Goal: Communication & Community: Answer question/provide support

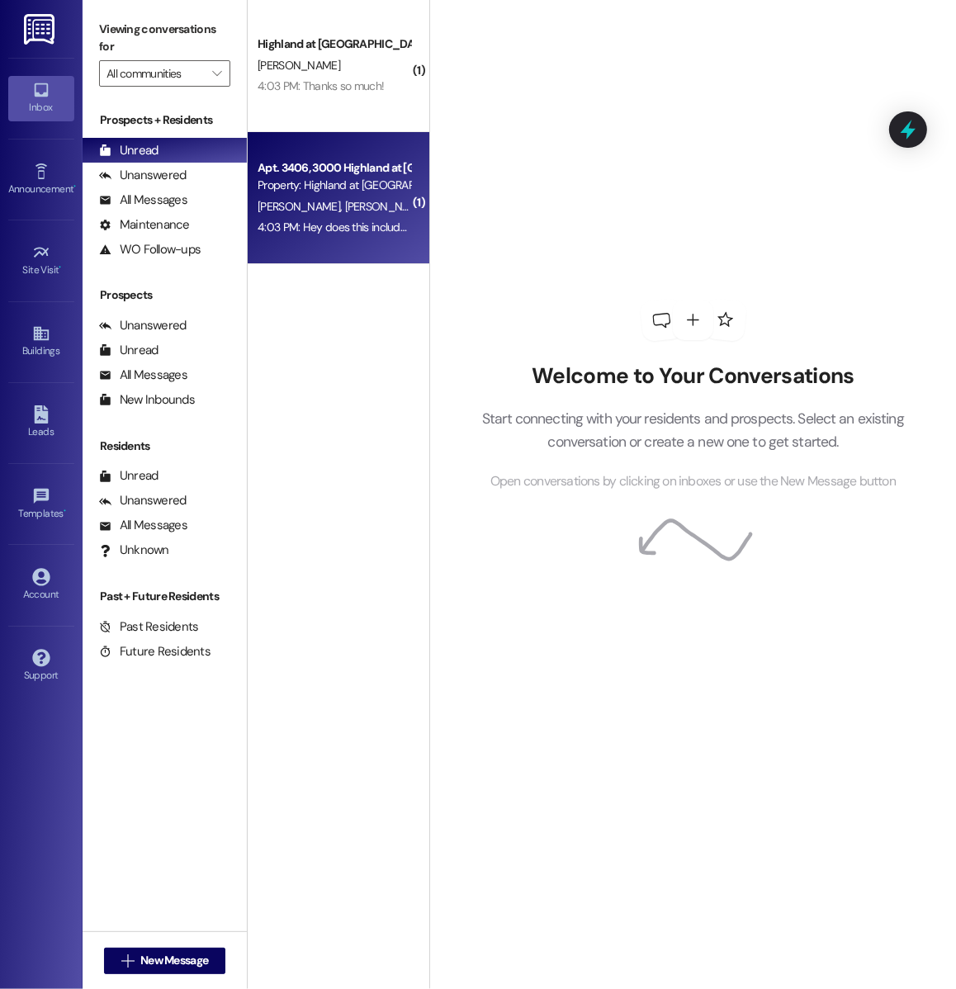
click at [305, 237] on div "4:03 PM: Hey does this include the pool too? 4:03 PM: Hey does this include the…" at bounding box center [334, 227] width 156 height 21
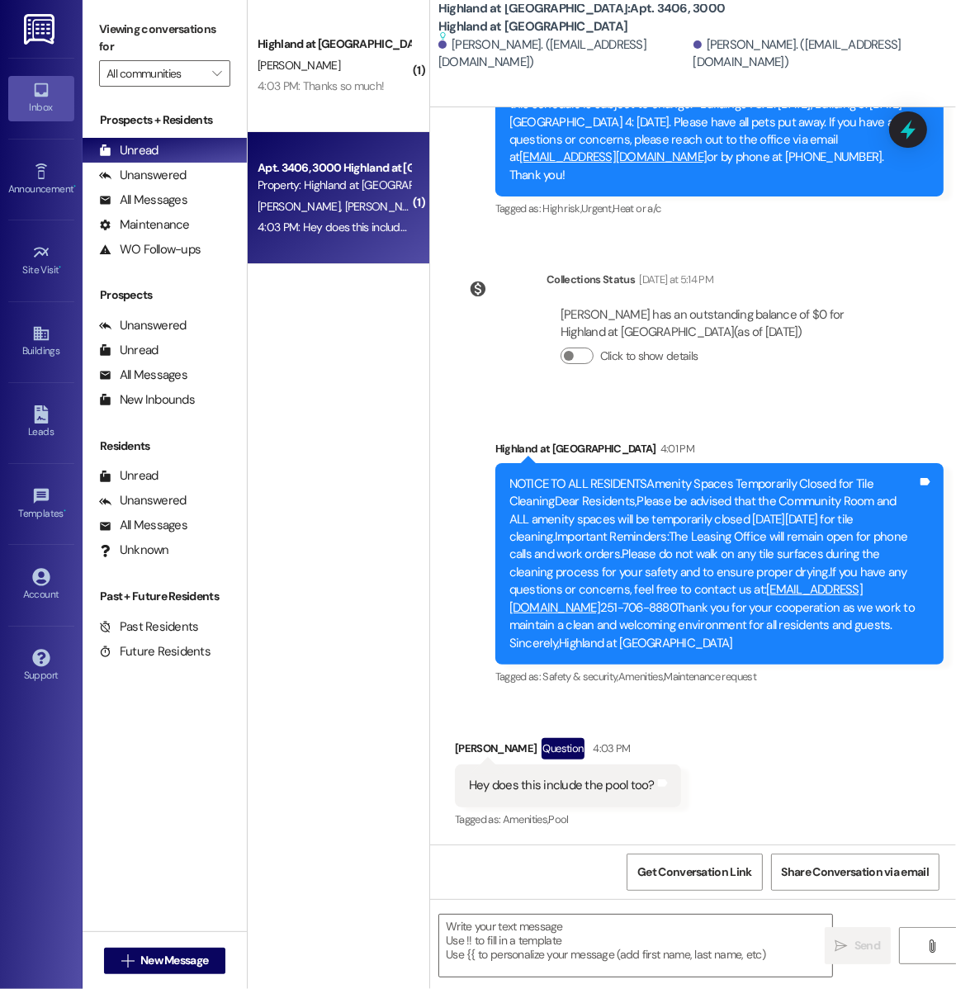
scroll to position [12521, 0]
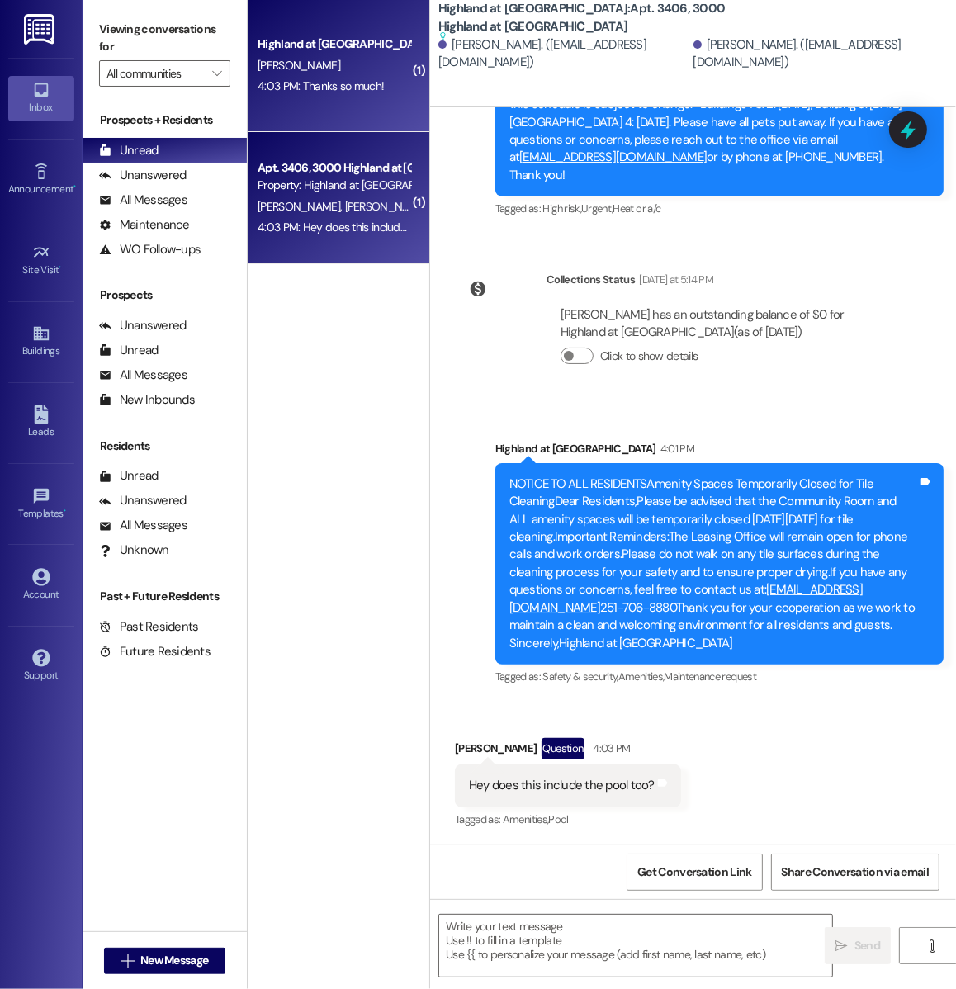
click at [327, 106] on div "Highland at Spring Hill Prospect O. Meka 4:03 PM: Thanks so much! 4:03 PM: Than…" at bounding box center [339, 66] width 182 height 132
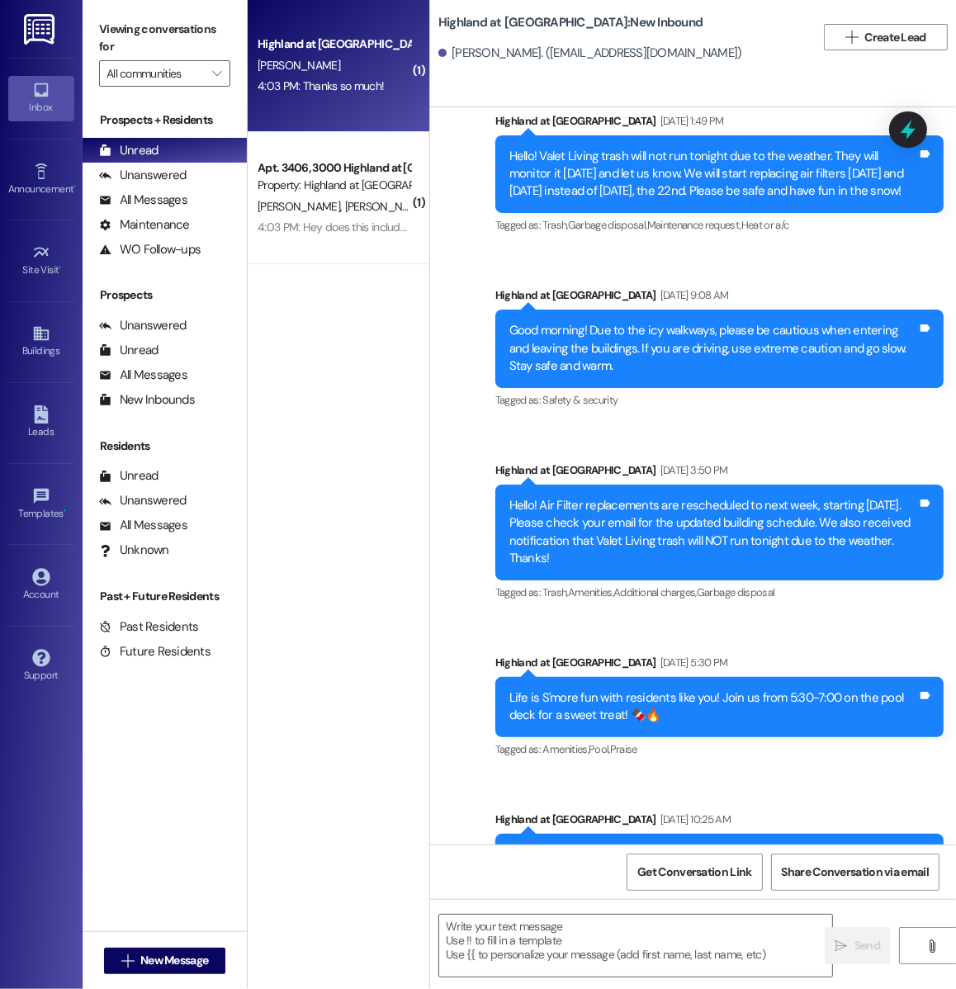
scroll to position [22031, 0]
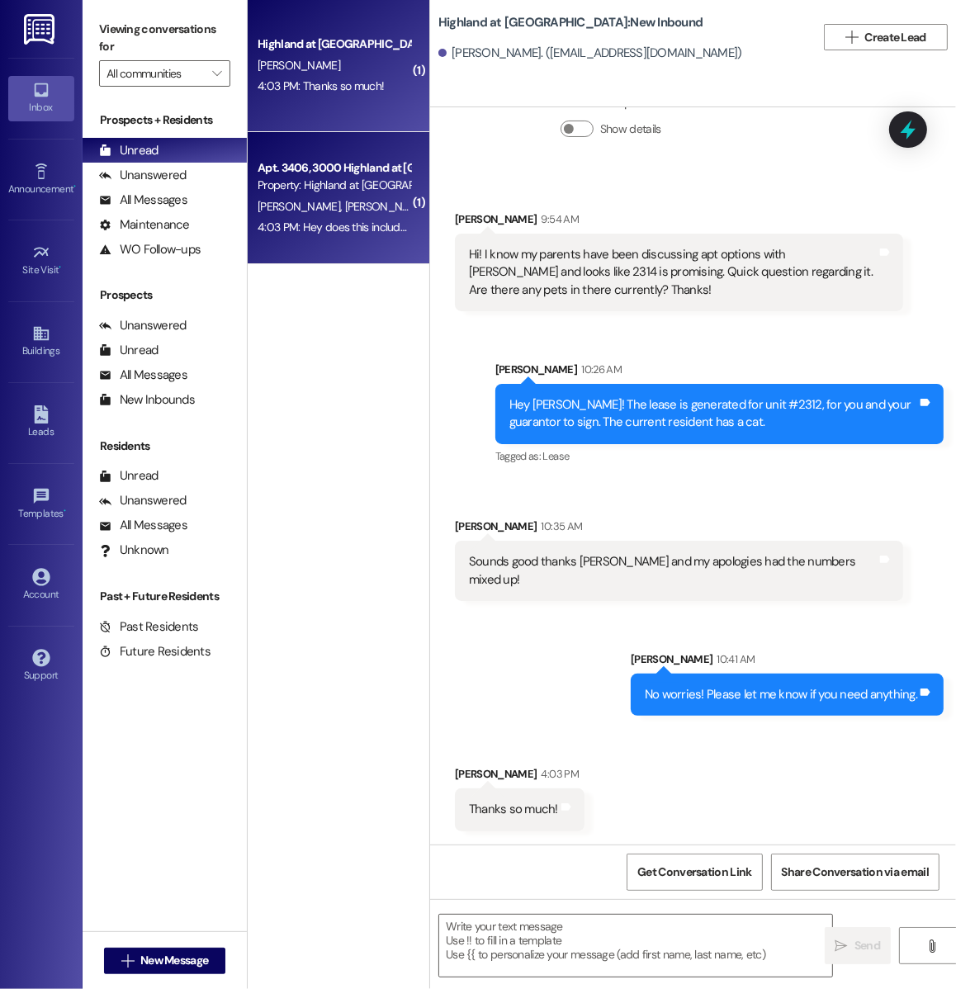
click at [383, 256] on div "Apt. 3406, 3000 Highland at Spring Hill Property: Highland at Spring Hill C. Fe…" at bounding box center [339, 198] width 182 height 132
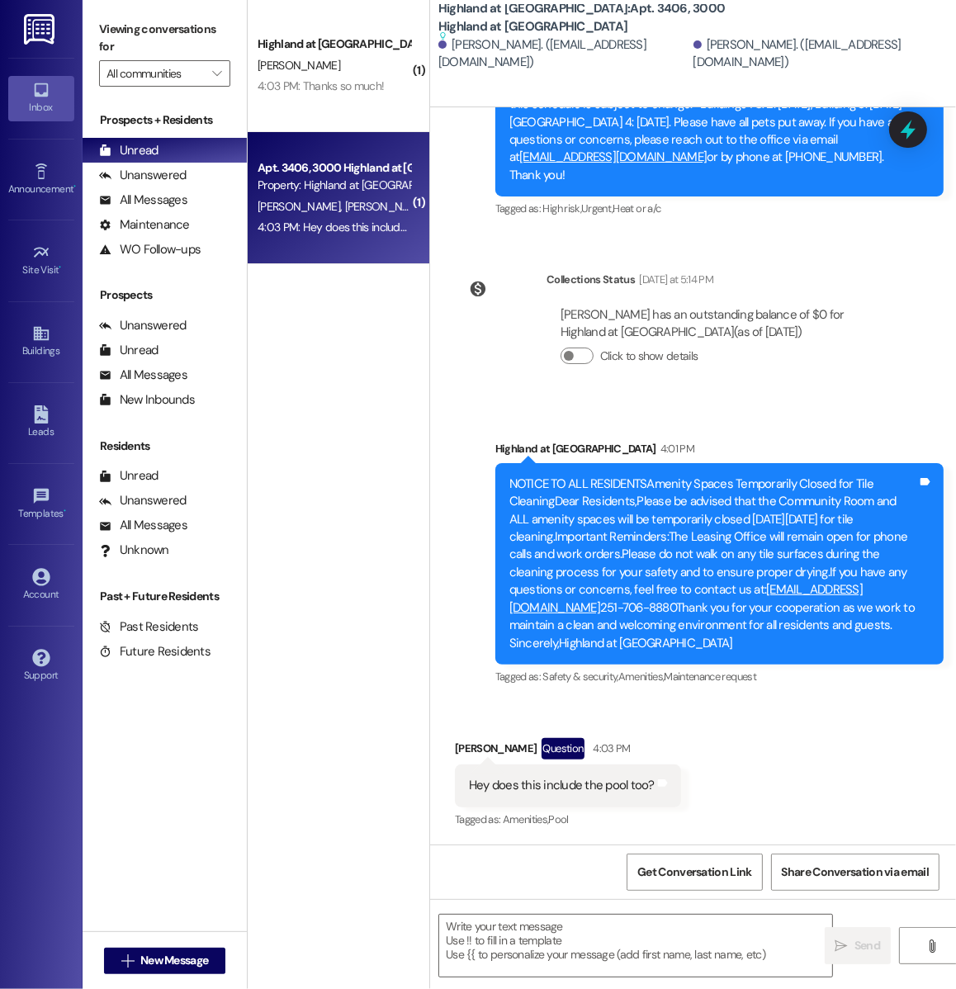
scroll to position [12521, 0]
click at [802, 738] on div "Received via SMS Jenna Weinstein Question 4:03 PM Hey does this include the poo…" at bounding box center [693, 772] width 526 height 143
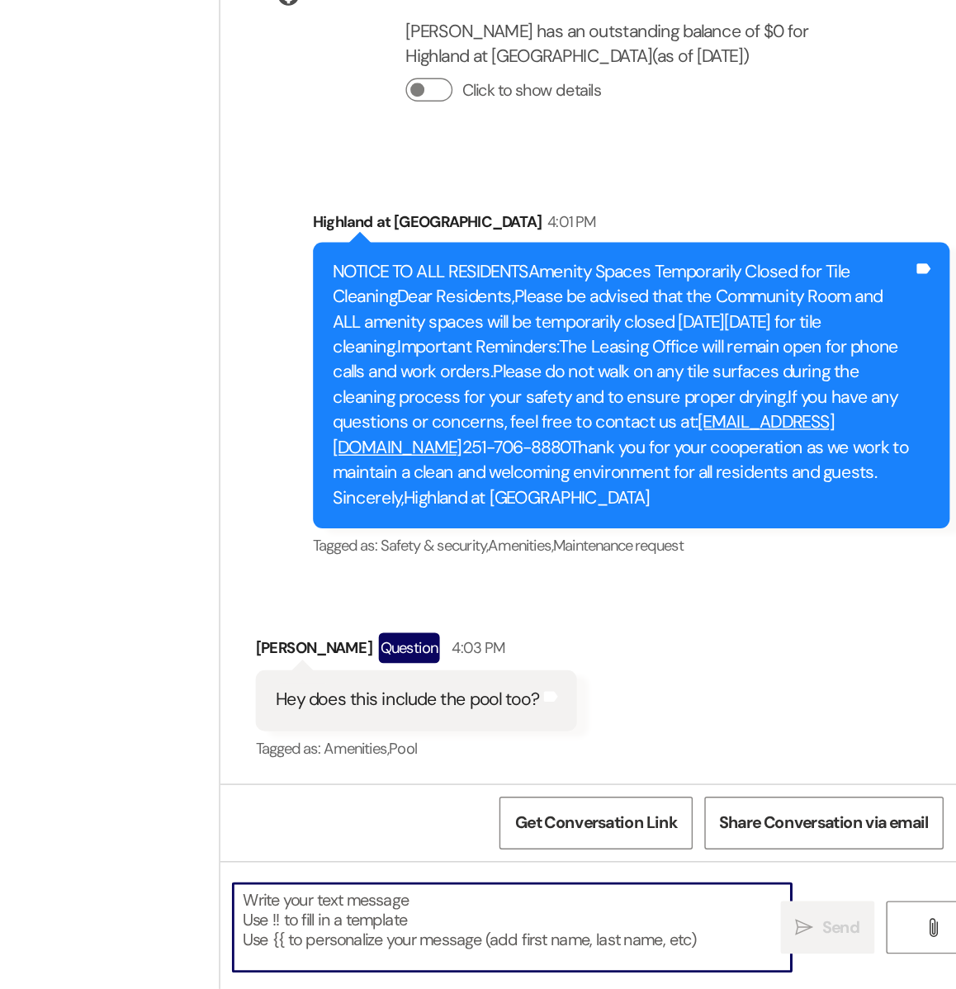
click at [521, 932] on textarea at bounding box center [635, 946] width 393 height 62
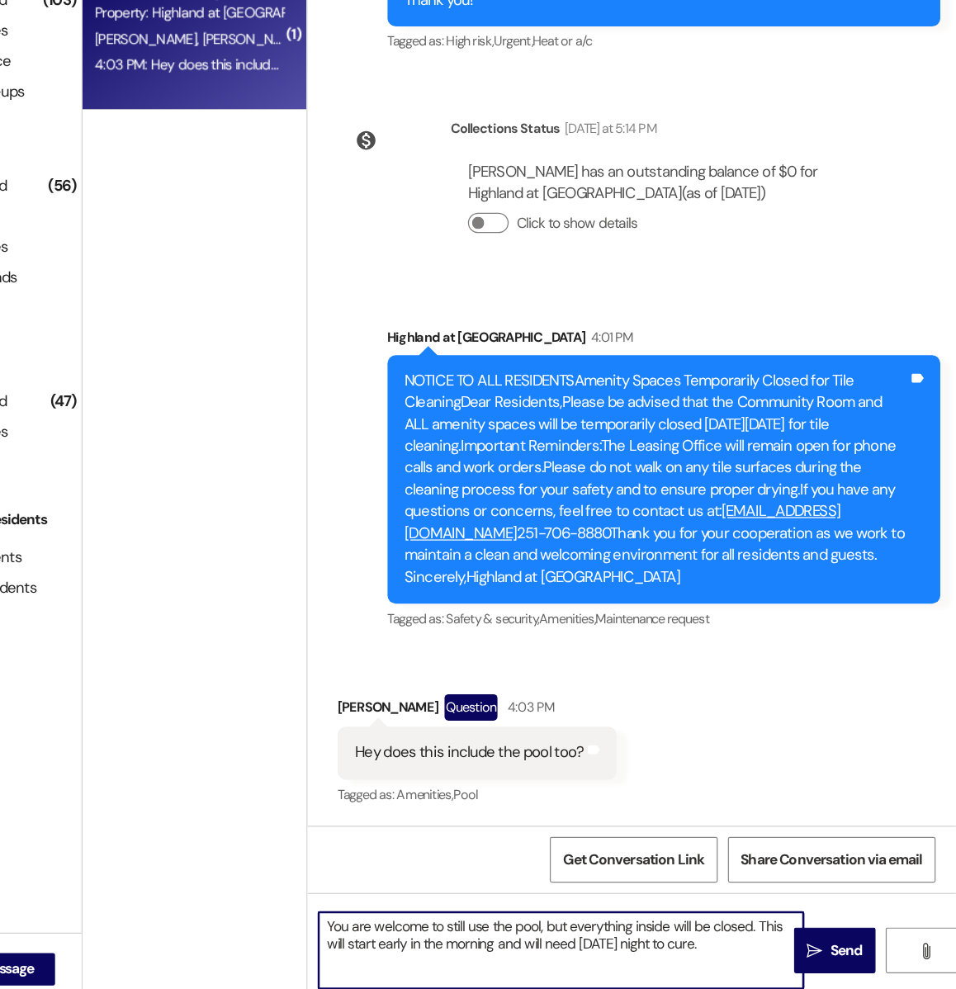
scroll to position [0, 0]
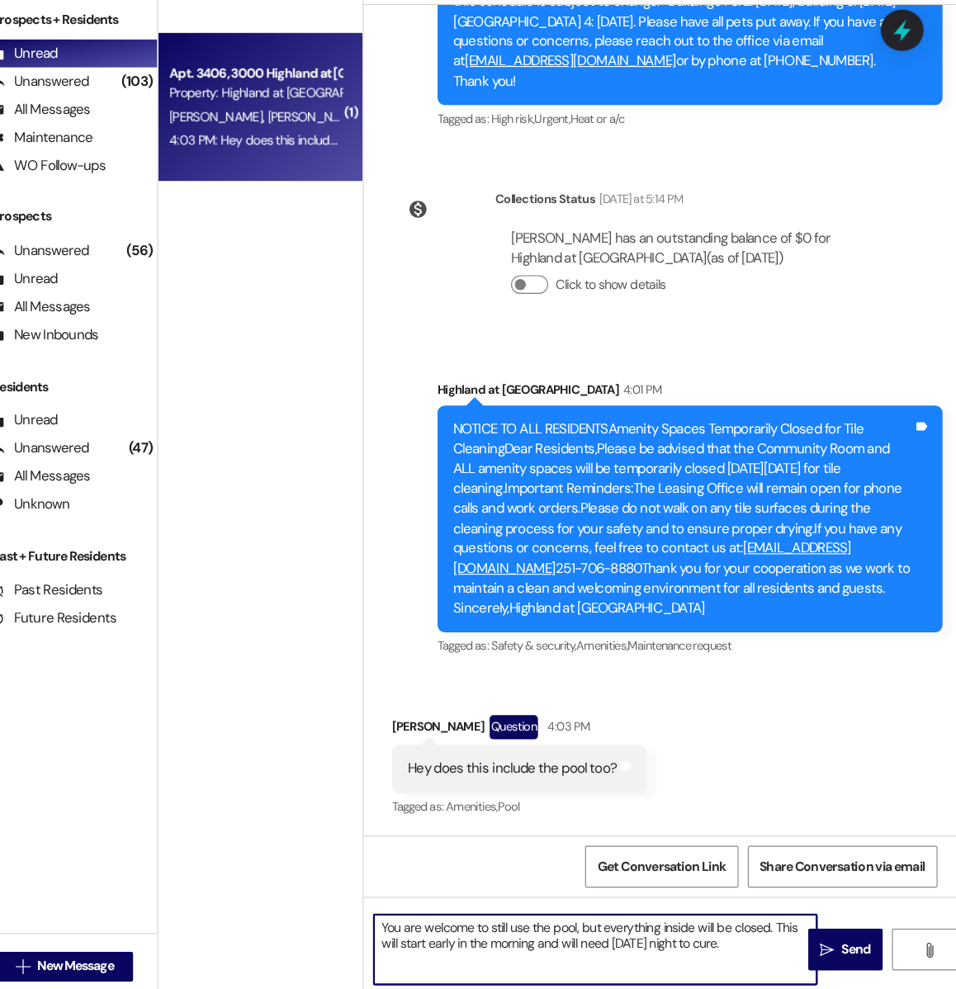
drag, startPoint x: 780, startPoint y: 944, endPoint x: 651, endPoint y: 946, distance: 128.8
click at [651, 946] on textarea "You are welcome to still use the pool, but everything inside will be closed. Th…" at bounding box center [635, 946] width 393 height 62
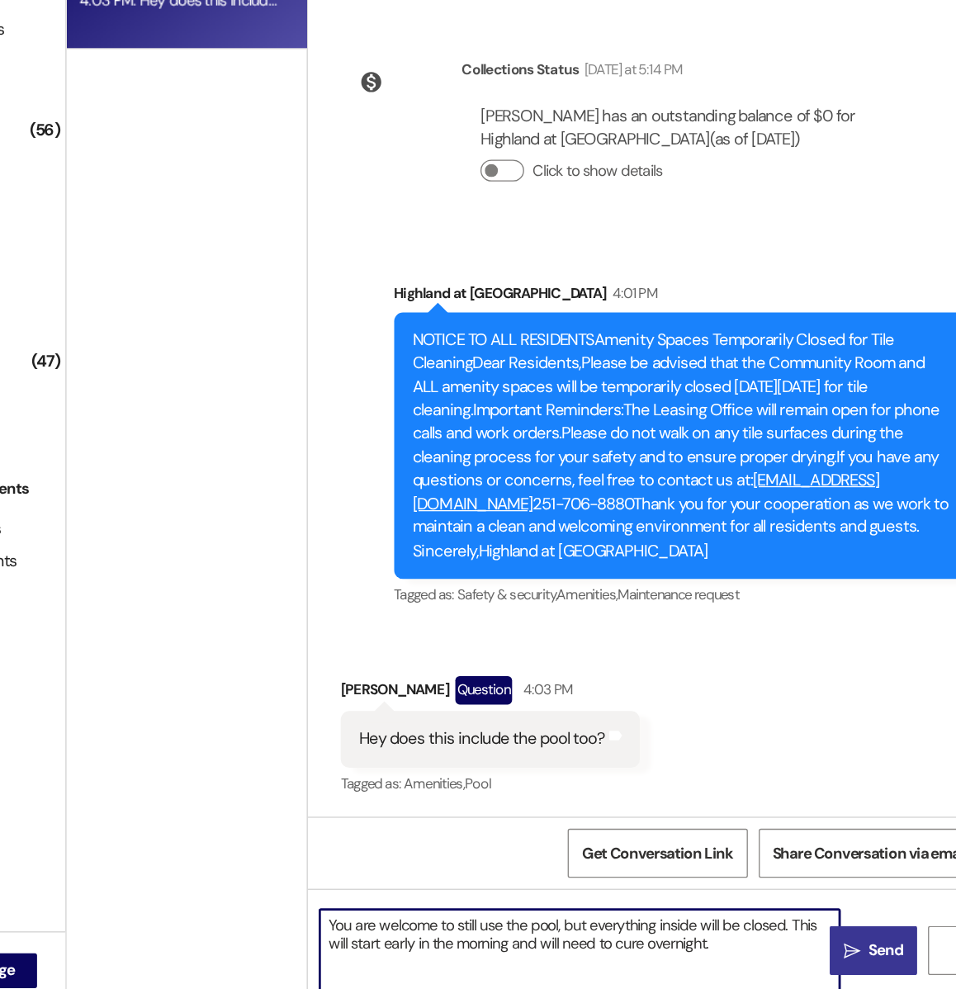
type textarea "You are welcome to still use the pool, but everything inside will be closed. Th…"
click at [843, 953] on span " Send" at bounding box center [858, 945] width 52 height 17
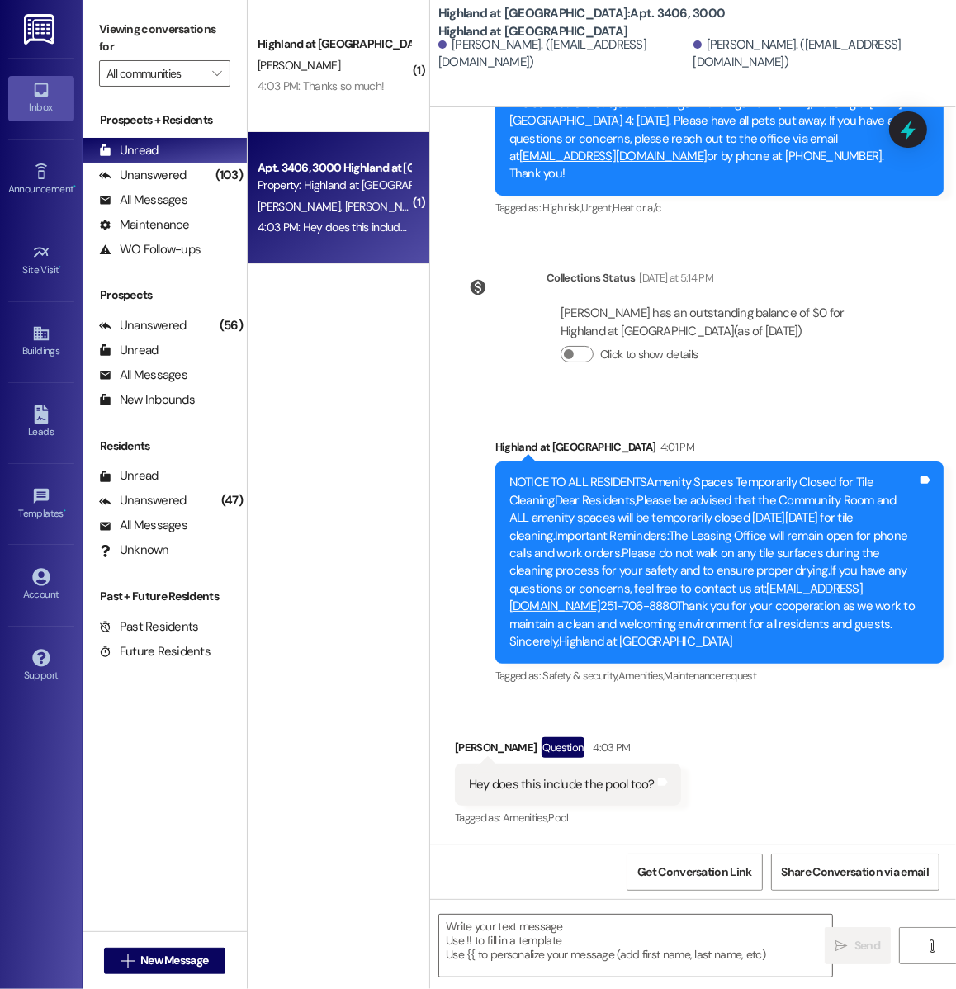
scroll to position [12605, 0]
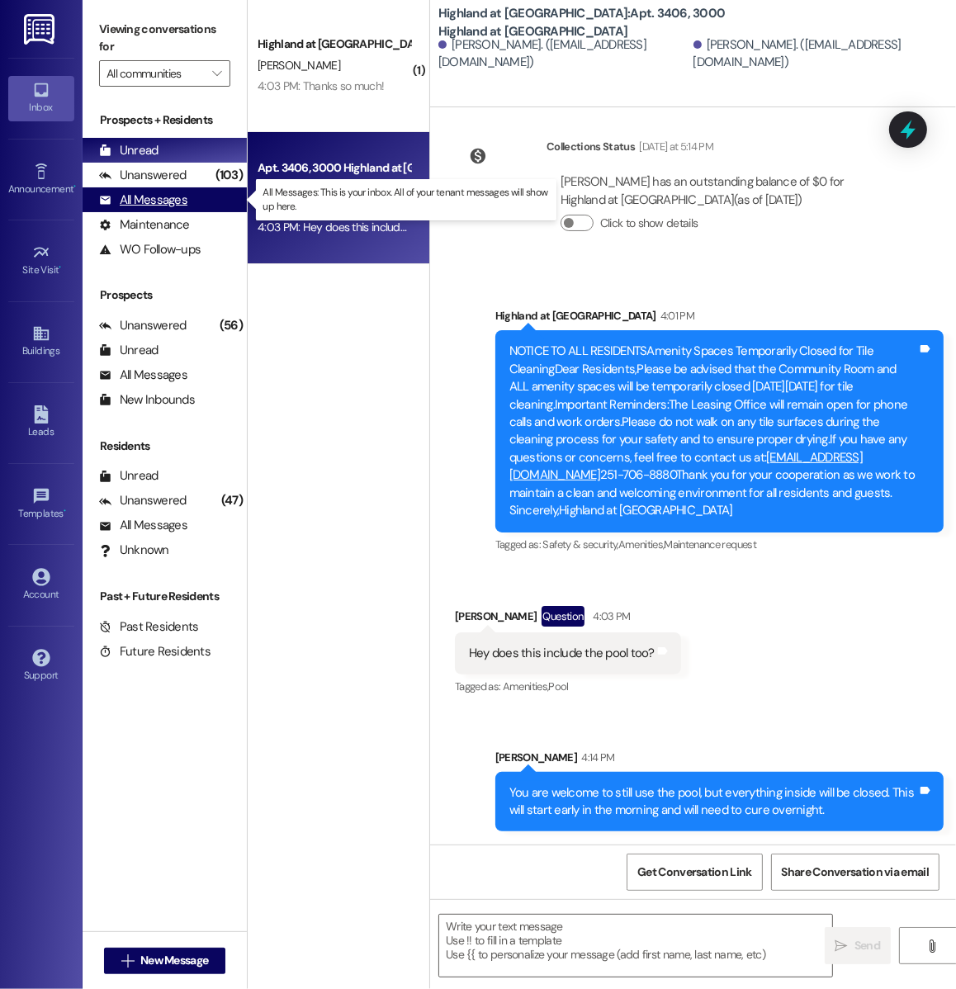
click at [168, 209] on div "All Messages (undefined)" at bounding box center [165, 199] width 164 height 25
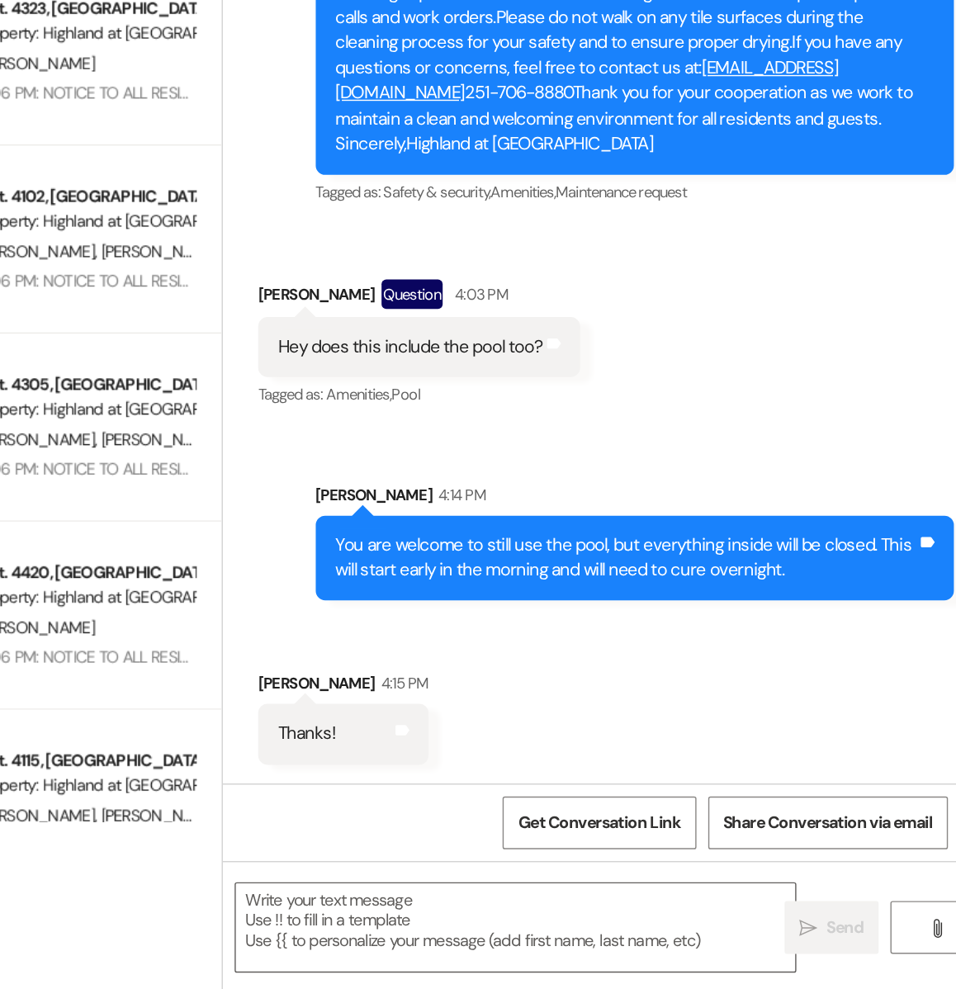
scroll to position [0, 0]
